Goal: Information Seeking & Learning: Learn about a topic

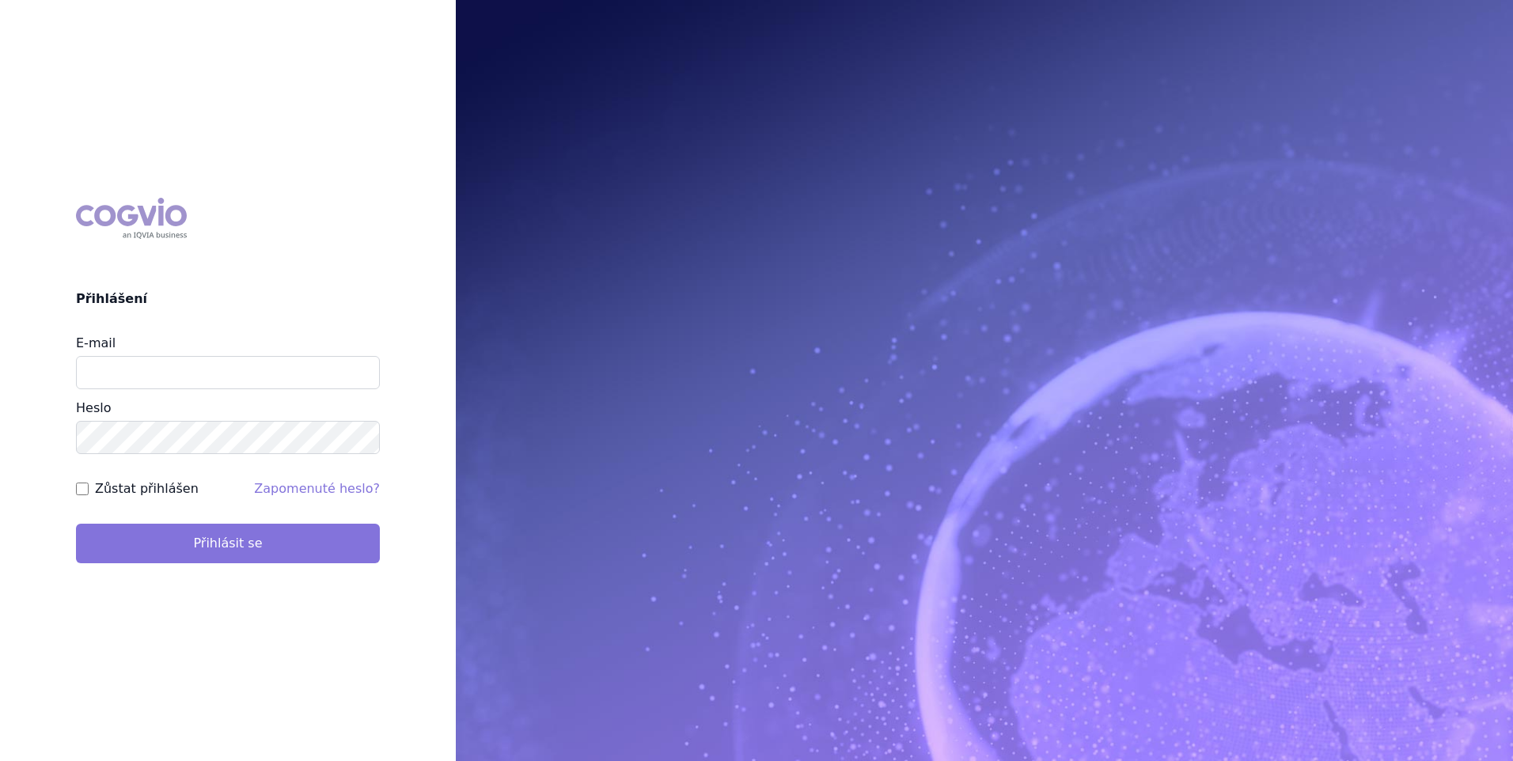
type input "marek.vydra@swixxbiopharma.com"
click at [335, 543] on button "Přihlásit se" at bounding box center [228, 544] width 304 height 40
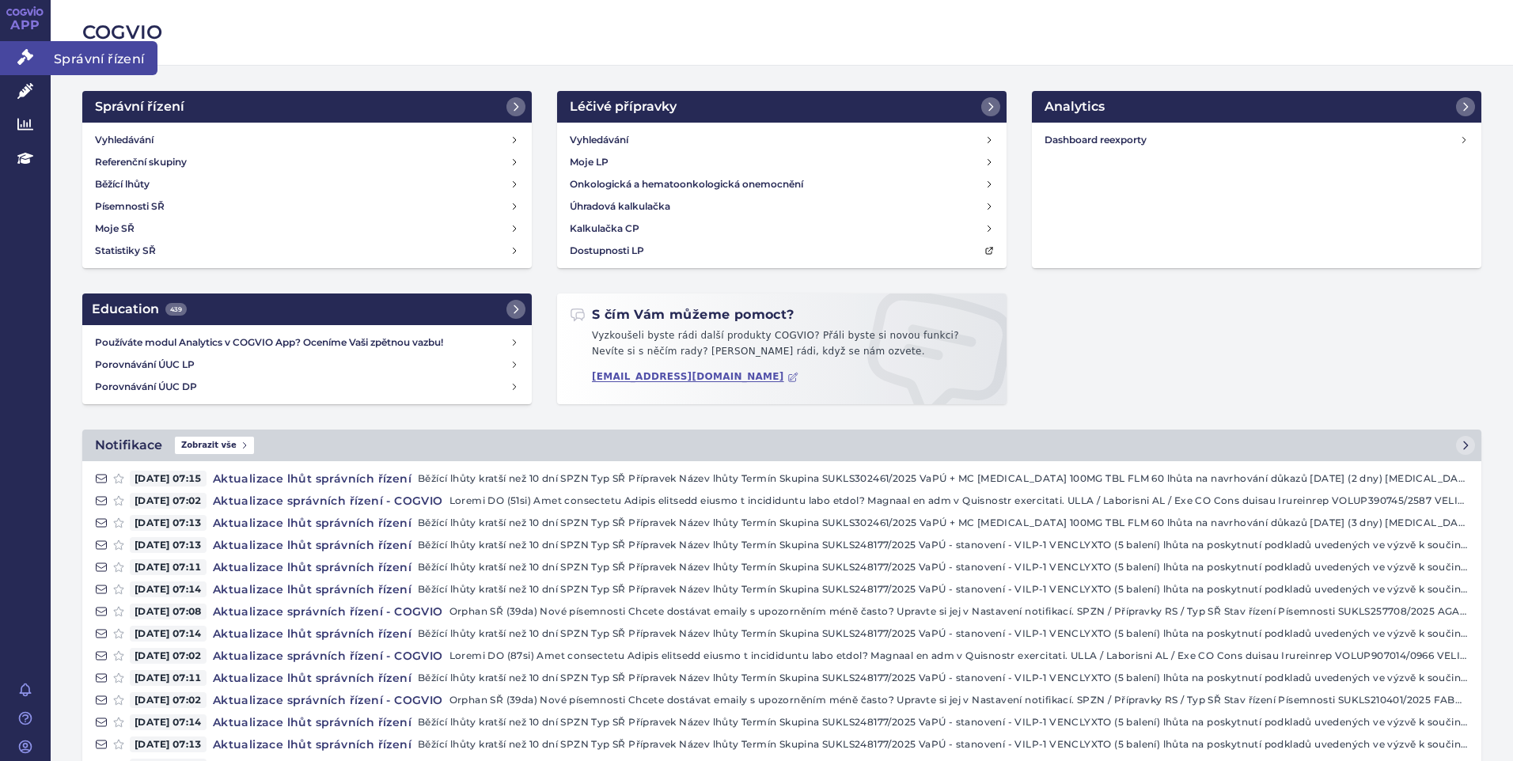
click at [31, 59] on icon at bounding box center [25, 57] width 16 height 16
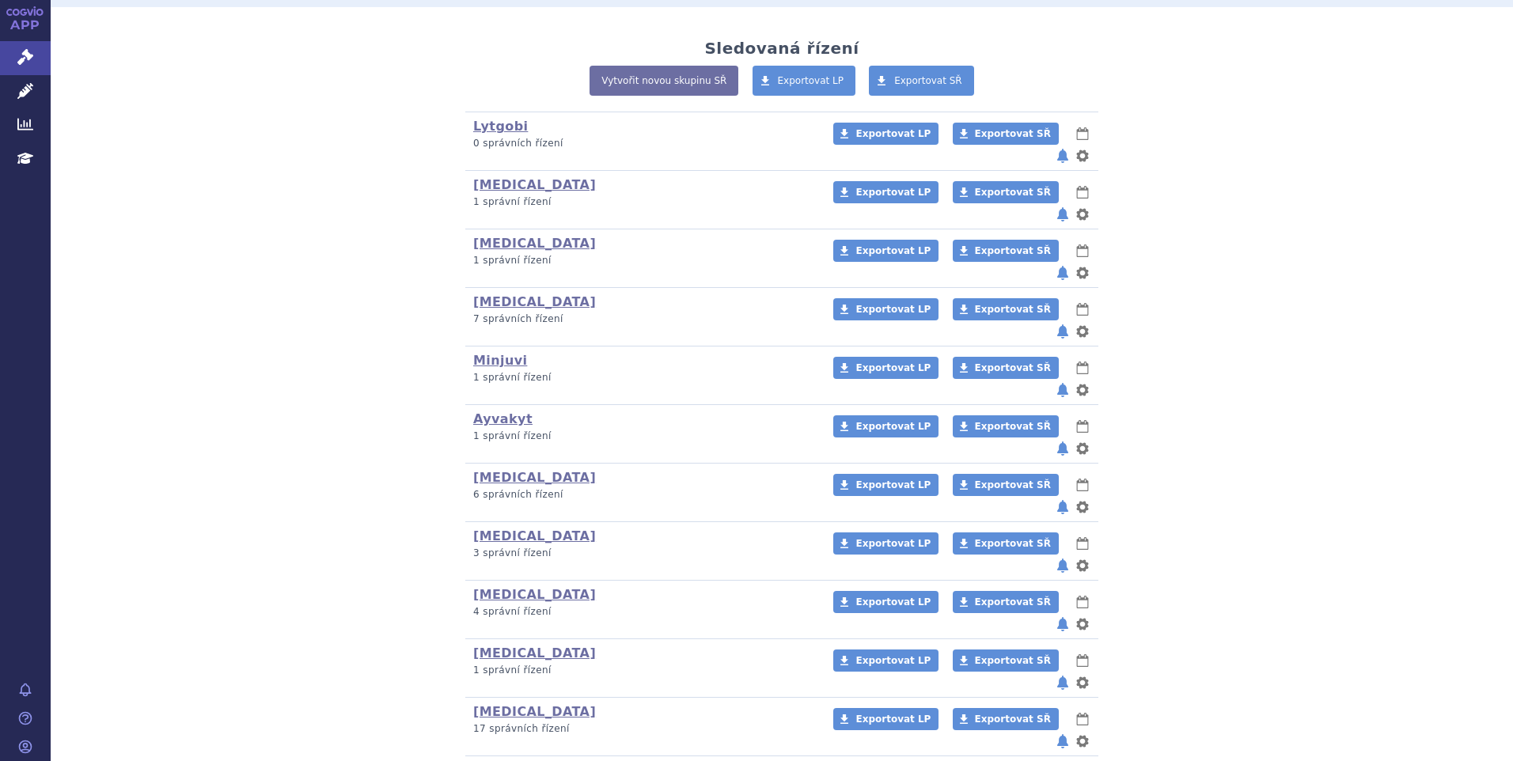
scroll to position [396, 0]
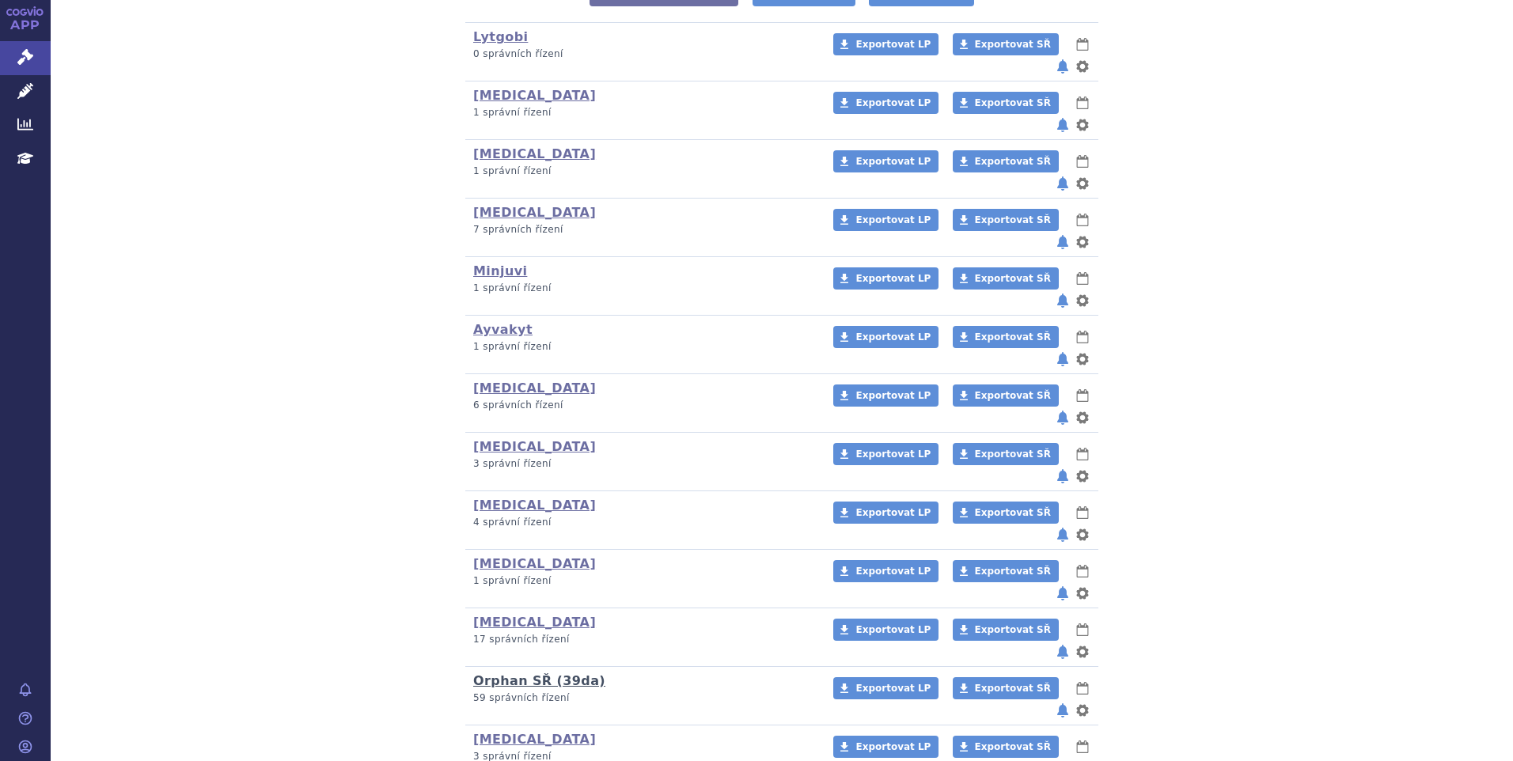
click at [559, 673] on link "Orphan SŘ (39da)" at bounding box center [539, 680] width 132 height 15
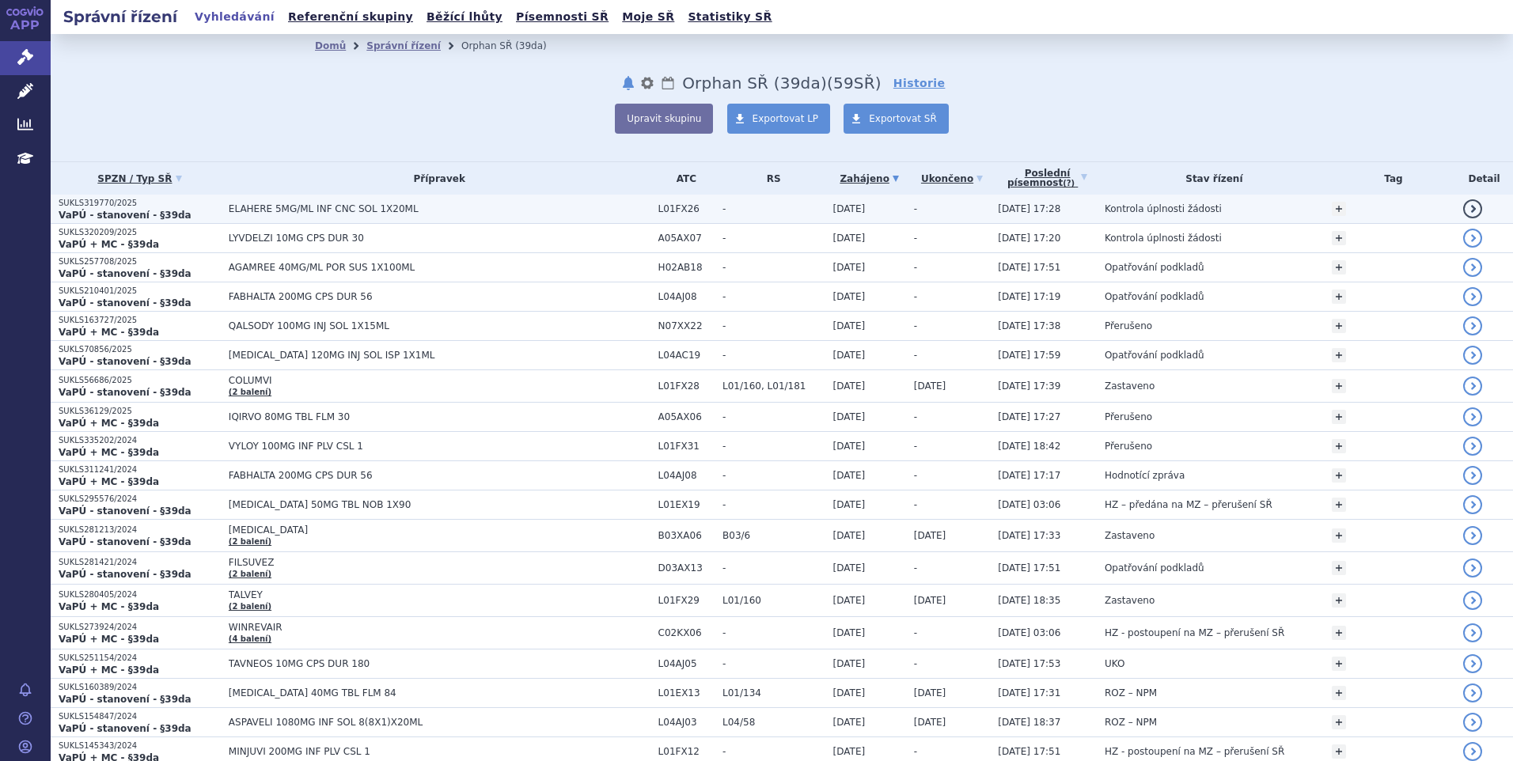
click at [293, 206] on span "ELAHERE 5MG/ML INF CNC SOL 1X20ML" at bounding box center [427, 208] width 396 height 11
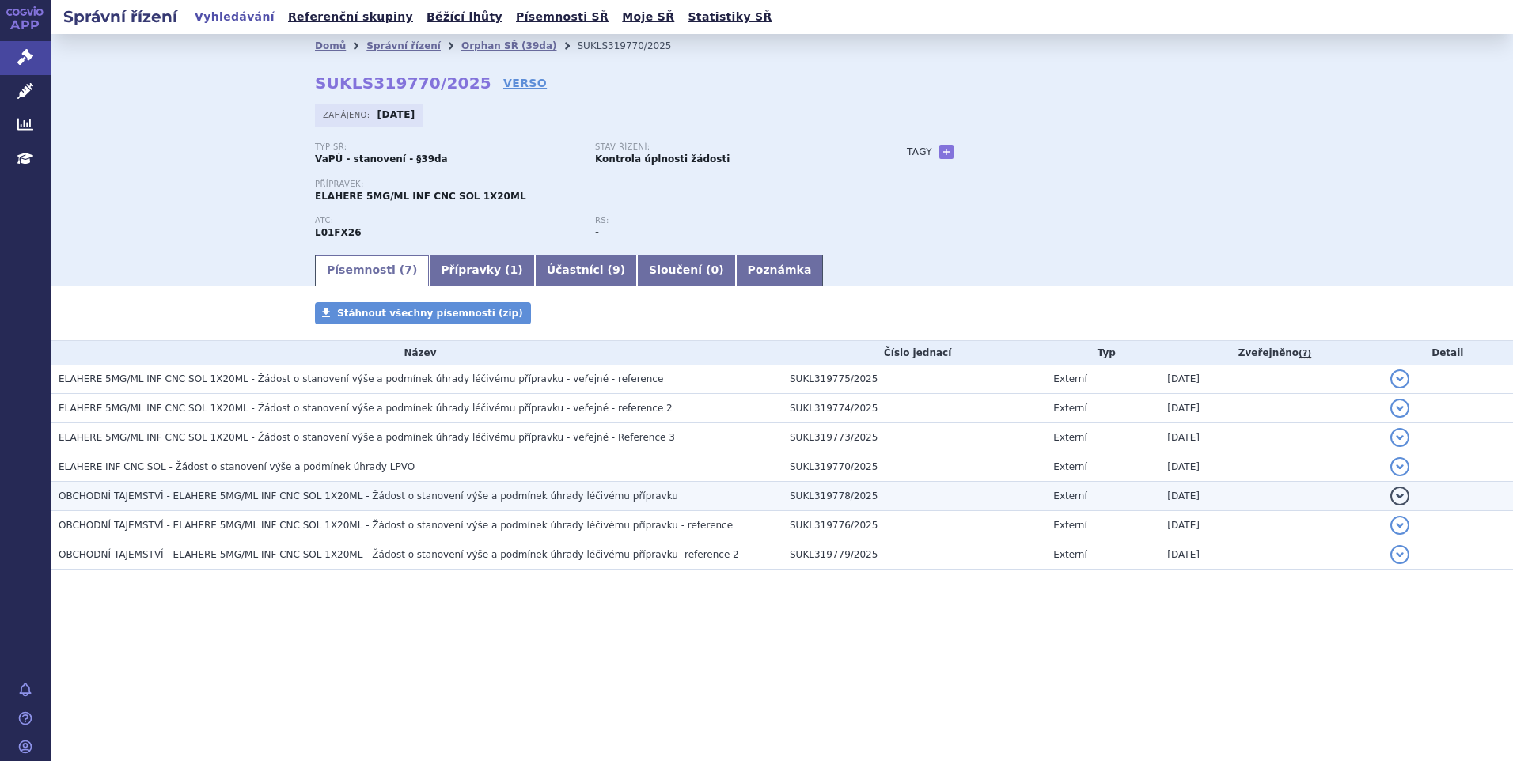
click at [416, 496] on span "OBCHODNÍ TAJEMSTVÍ - ELAHERE 5MG/ML INF CNC SOL 1X20ML - Žádost o stanovení výš…" at bounding box center [368, 496] width 619 height 11
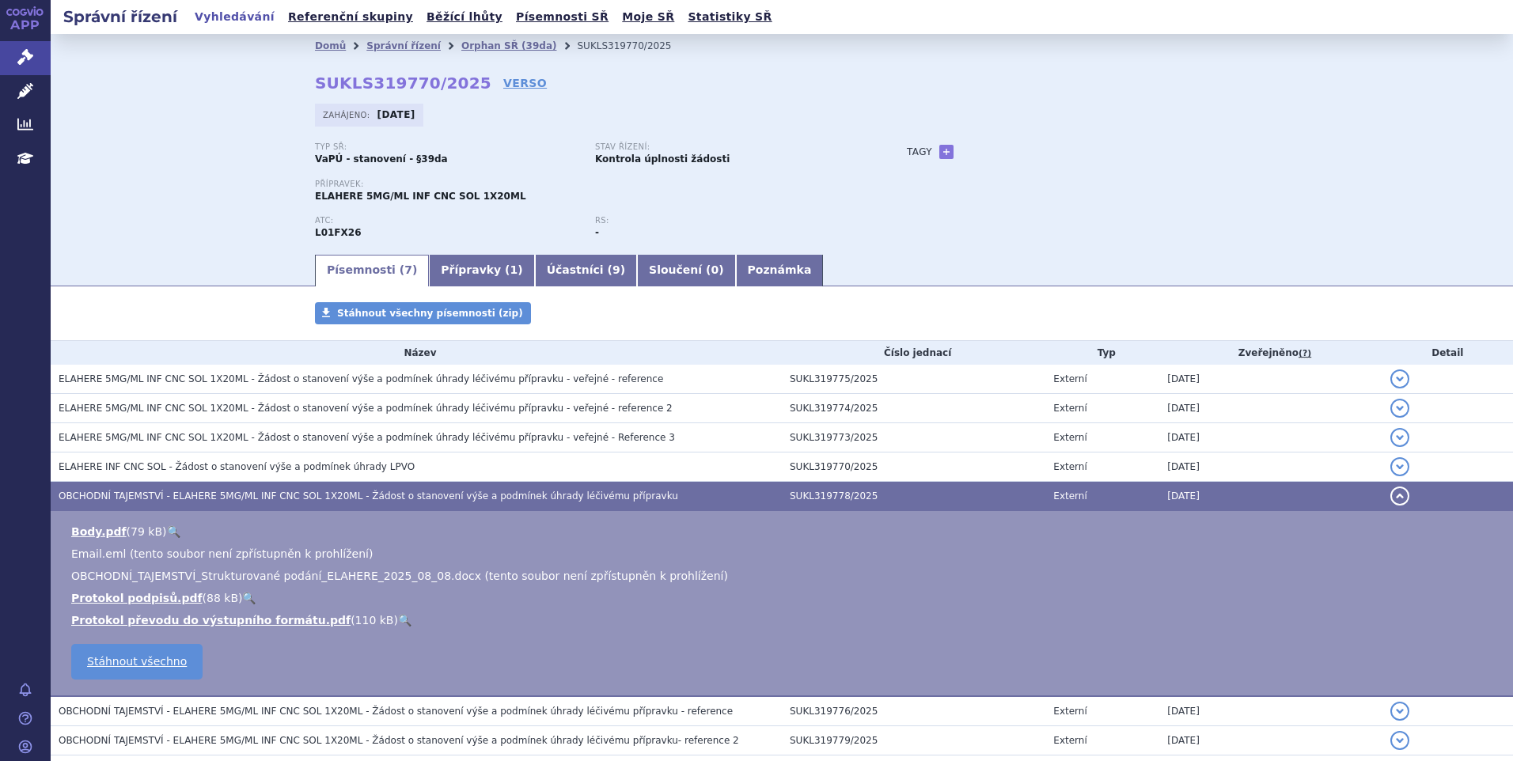
click at [415, 496] on span "OBCHODNÍ TAJEMSTVÍ - ELAHERE 5MG/ML INF CNC SOL 1X20ML - Žádost o stanovení výš…" at bounding box center [368, 496] width 619 height 11
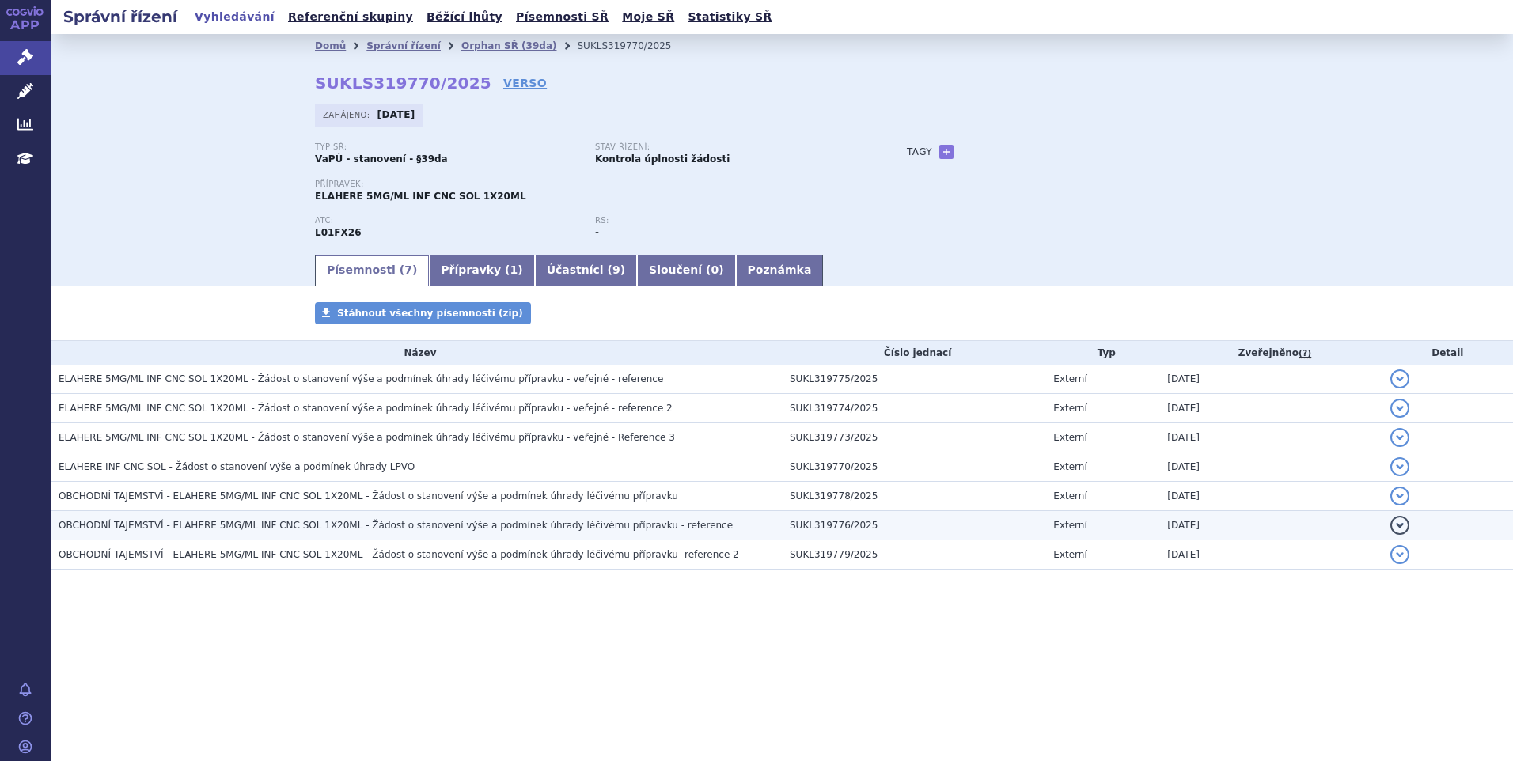
click at [411, 525] on span "OBCHODNÍ TAJEMSTVÍ - ELAHERE 5MG/ML INF CNC SOL 1X20ML - Žádost o stanovení výš…" at bounding box center [396, 525] width 674 height 11
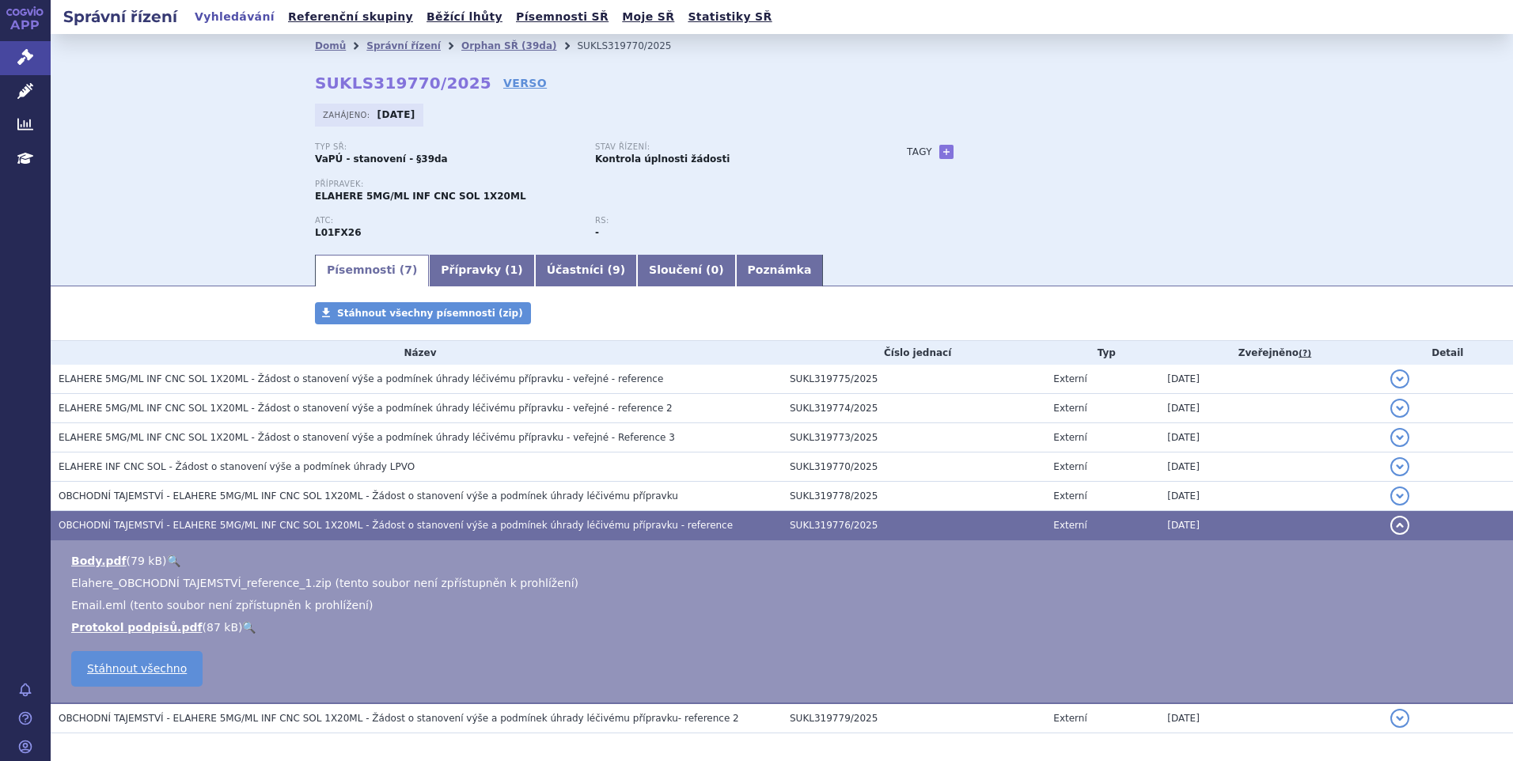
click at [411, 525] on span "OBCHODNÍ TAJEMSTVÍ - ELAHERE 5MG/ML INF CNC SOL 1X20ML - Žádost o stanovení výš…" at bounding box center [396, 525] width 674 height 11
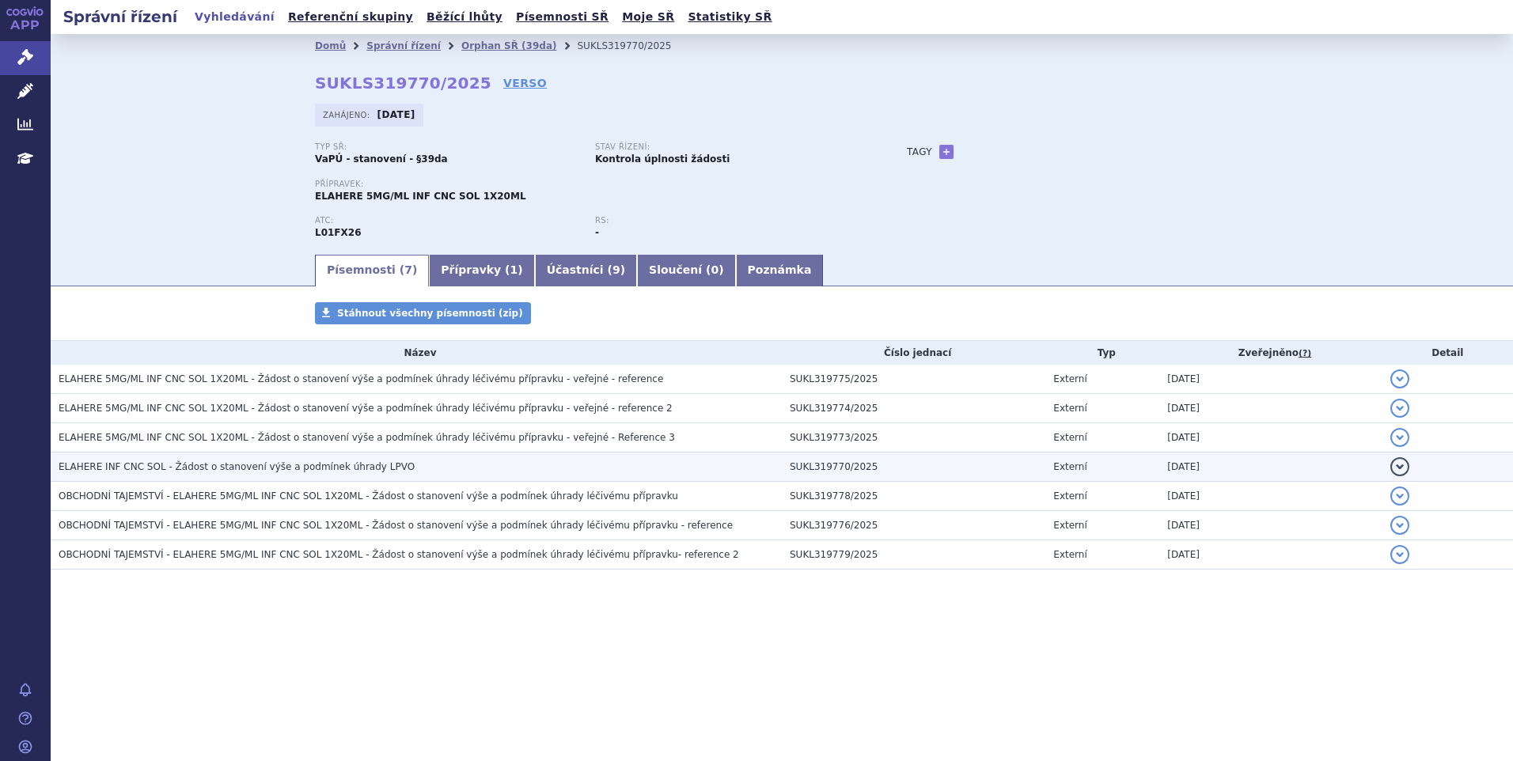
click at [378, 468] on h3 "ELAHERE INF CNC SOL - Žádost o stanovení výše a podmínek úhrady LPVO" at bounding box center [420, 467] width 723 height 16
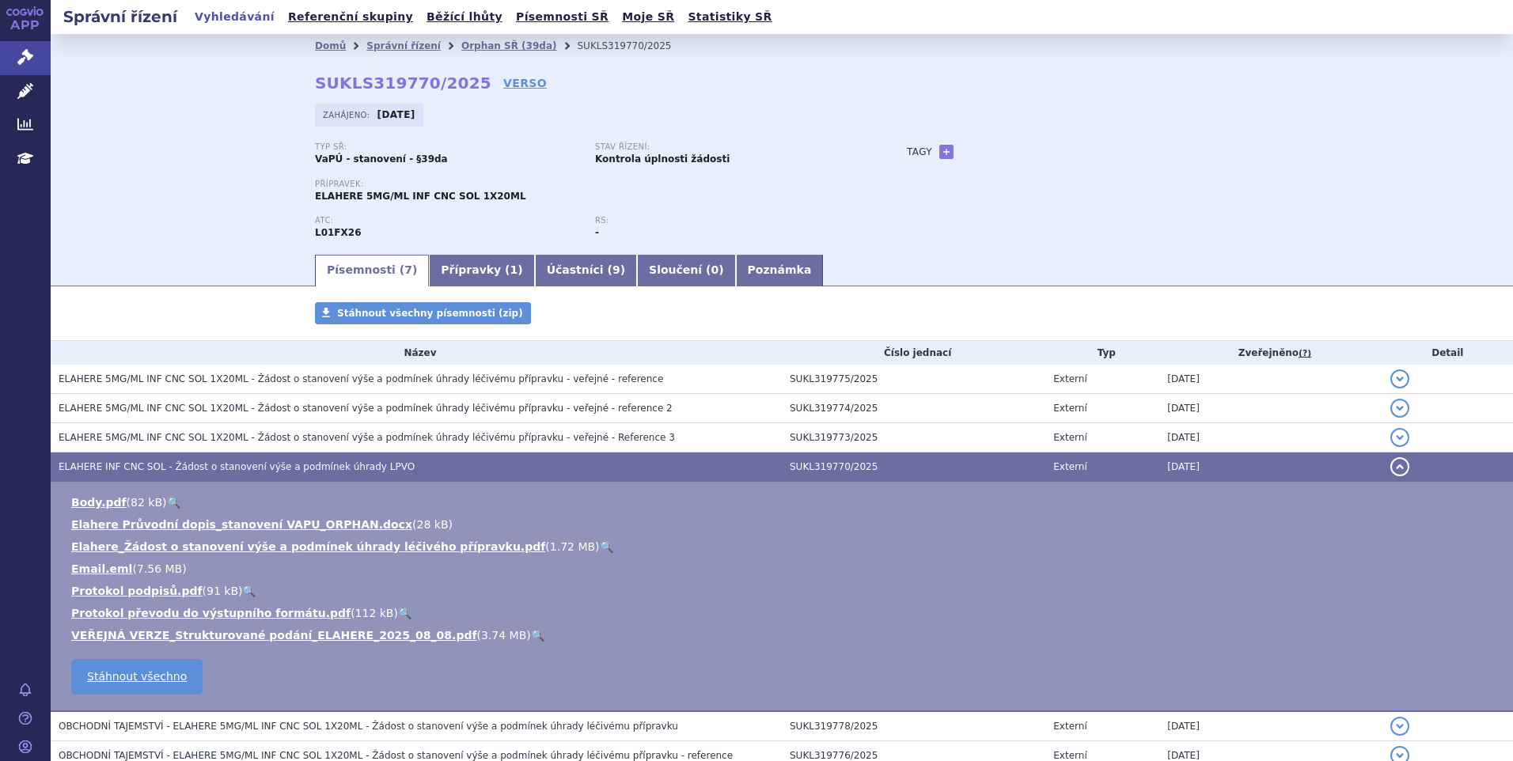
click at [531, 638] on link "🔍" at bounding box center [537, 635] width 13 height 13
click at [167, 503] on link "🔍" at bounding box center [173, 502] width 13 height 13
